Goal: Information Seeking & Learning: Learn about a topic

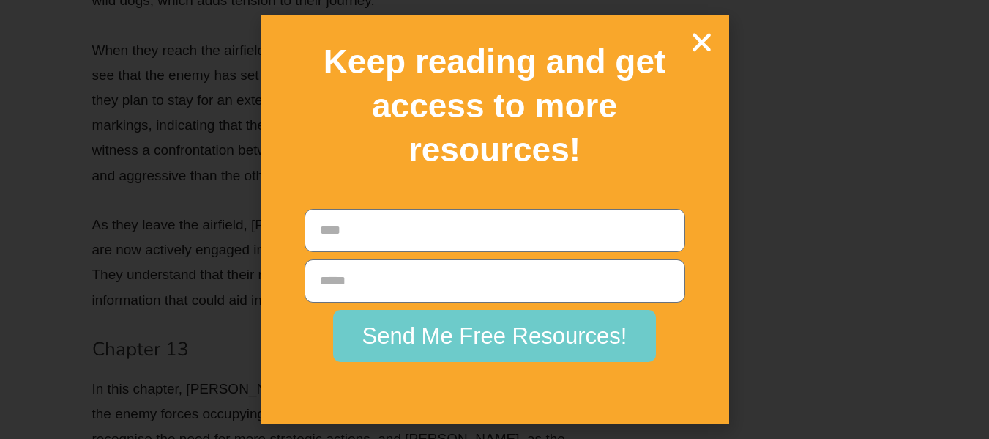
scroll to position [17816, 0]
click at [698, 37] on icon "Close" at bounding box center [702, 42] width 26 height 26
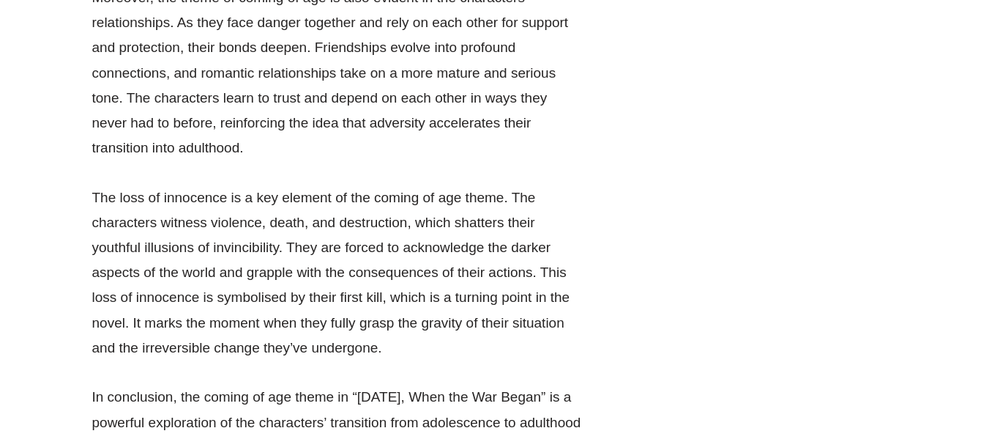
scroll to position [17977, 0]
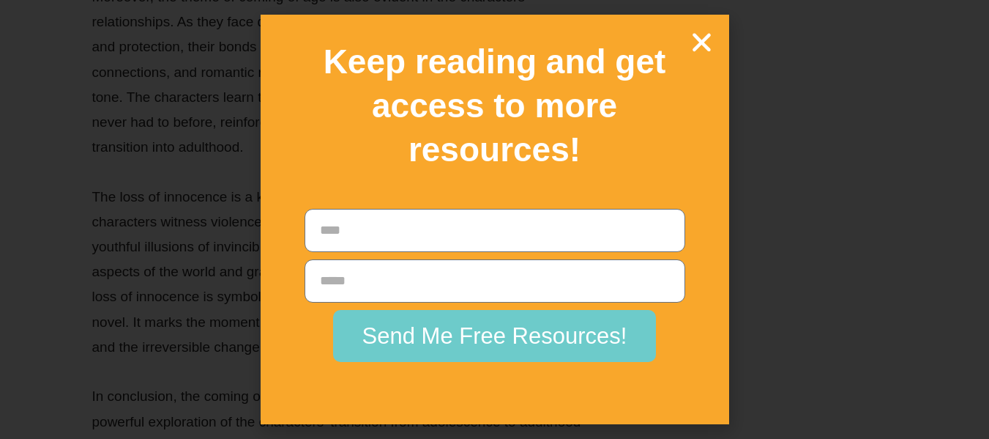
drag, startPoint x: 716, startPoint y: 55, endPoint x: 711, endPoint y: 45, distance: 11.2
click at [711, 45] on div "Keep reading and get access to more resources! Name Email Send Me Free Resource…" at bounding box center [495, 219] width 469 height 409
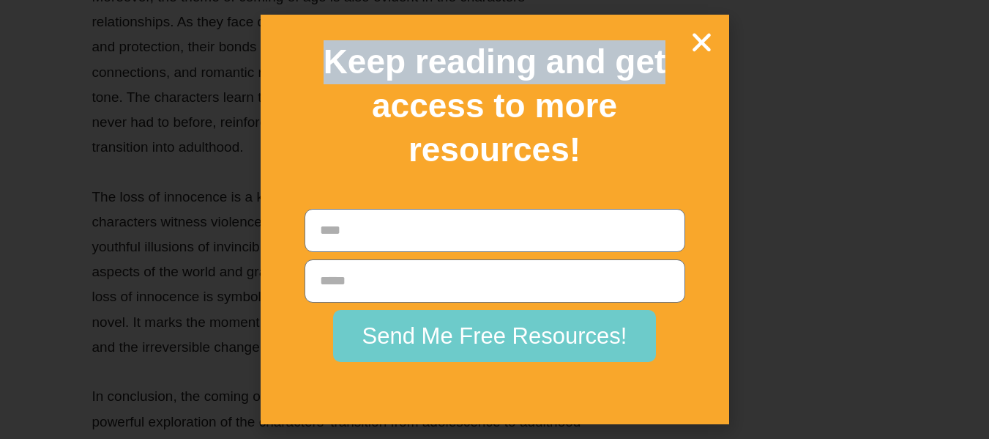
click at [711, 45] on icon "Close" at bounding box center [702, 42] width 26 height 26
